Goal: Task Accomplishment & Management: Complete application form

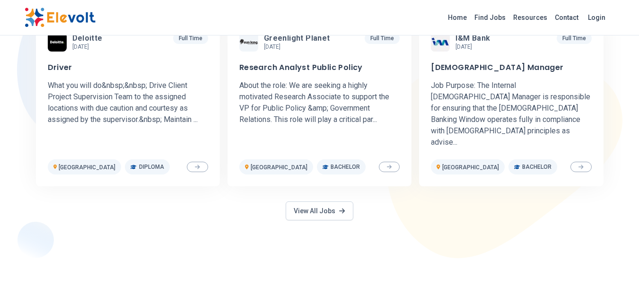
scroll to position [246, 0]
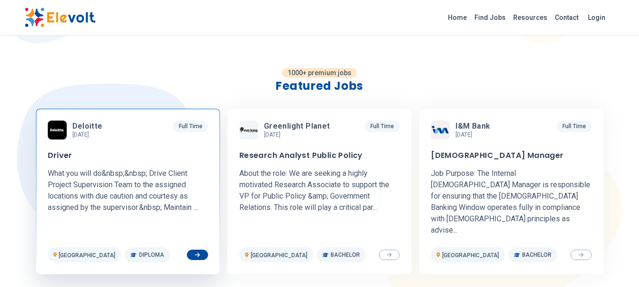
click at [82, 127] on span "Deloitte" at bounding box center [87, 126] width 30 height 9
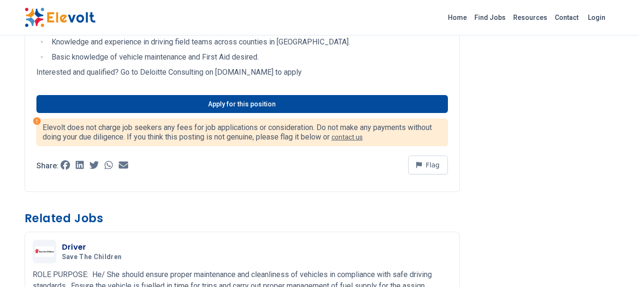
scroll to position [397, 0]
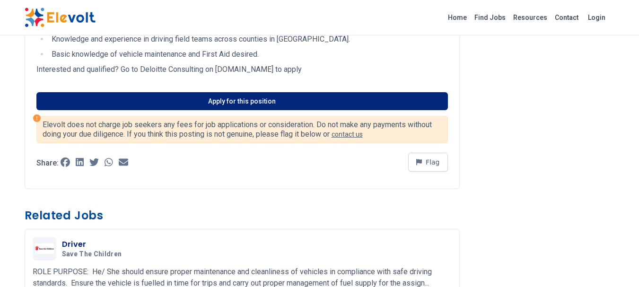
click at [250, 103] on link "Apply for this position" at bounding box center [242, 101] width 412 height 18
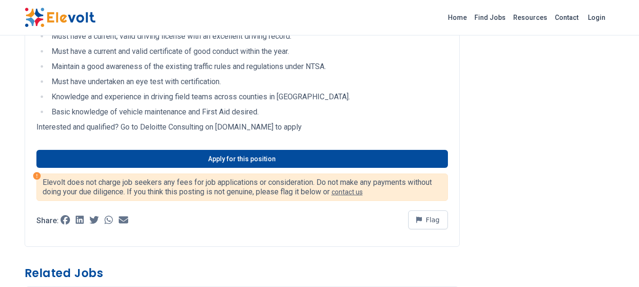
scroll to position [341, 0]
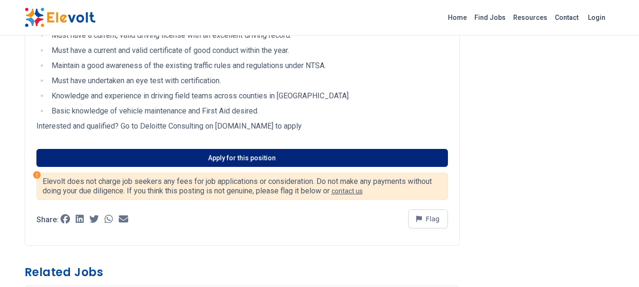
click at [256, 161] on link "Apply for this position" at bounding box center [242, 158] width 412 height 18
